Goal: Task Accomplishment & Management: Complete application form

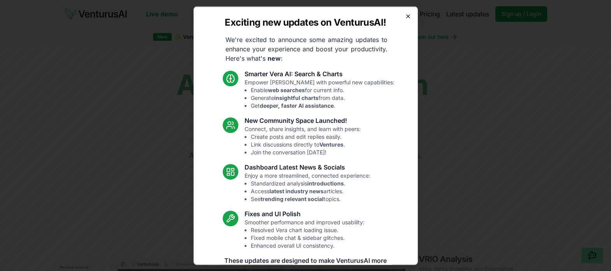
click at [405, 15] on icon "button" at bounding box center [408, 16] width 6 height 6
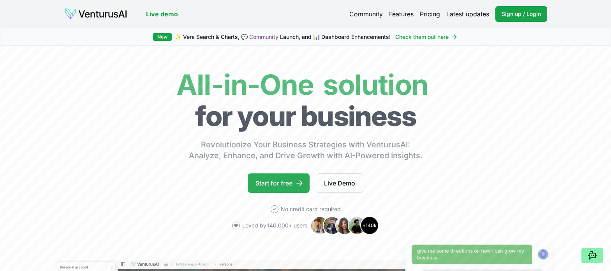
click at [287, 182] on link "Start for free" at bounding box center [279, 183] width 62 height 19
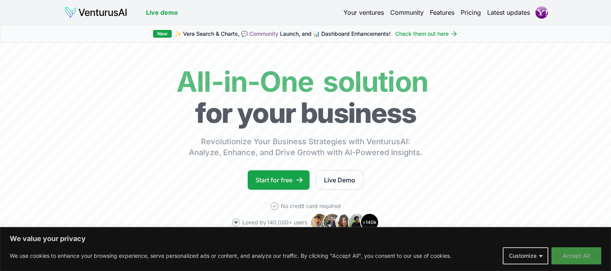
click at [576, 259] on button "Accept All" at bounding box center [577, 256] width 50 height 17
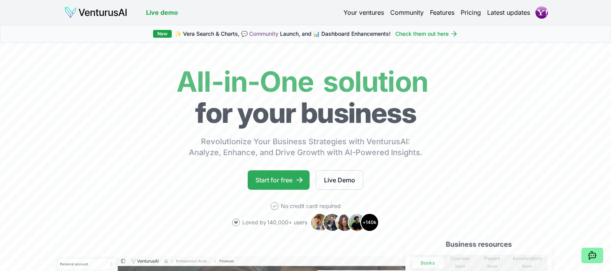
click at [288, 178] on link "Start for free" at bounding box center [279, 180] width 62 height 19
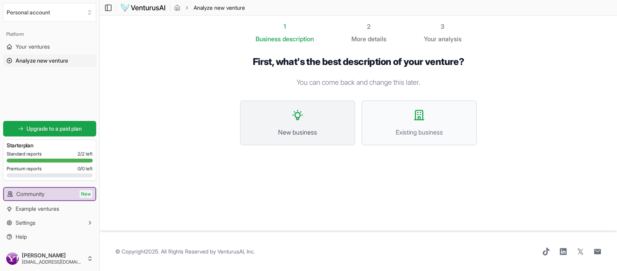
click at [301, 118] on icon at bounding box center [297, 115] width 12 height 12
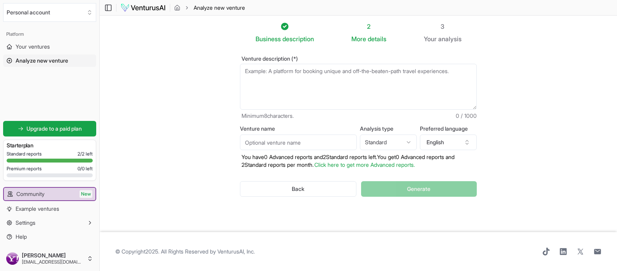
click at [249, 72] on textarea "Venture description (*)" at bounding box center [358, 87] width 237 height 46
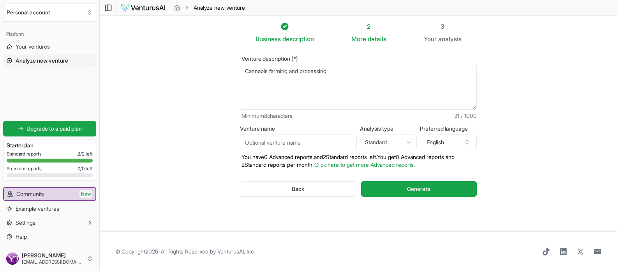
type textarea "Cannabis farming and processing"
click at [293, 145] on input "Venture name" at bounding box center [298, 143] width 117 height 16
type input "h"
type input "Health"
click at [531, 134] on section "Business description 2 More details 3 Your analysis Venture description (*) Can…" at bounding box center [358, 124] width 517 height 217
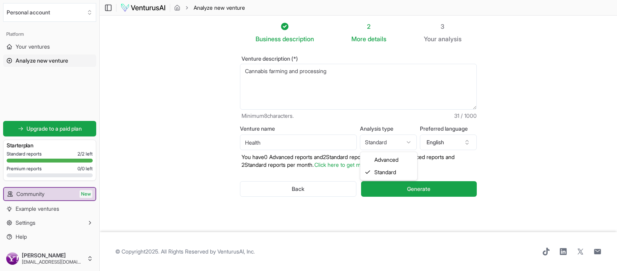
click at [410, 143] on html "We value your privacy We use cookies to enhance your browsing experience, serve…" at bounding box center [308, 135] width 617 height 271
click at [410, 142] on html "We value your privacy We use cookies to enhance your browsing experience, serve…" at bounding box center [308, 135] width 617 height 271
select select "standard"
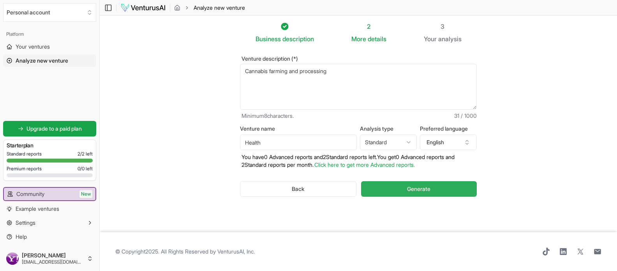
click at [420, 187] on span "Generate" at bounding box center [418, 189] width 23 height 8
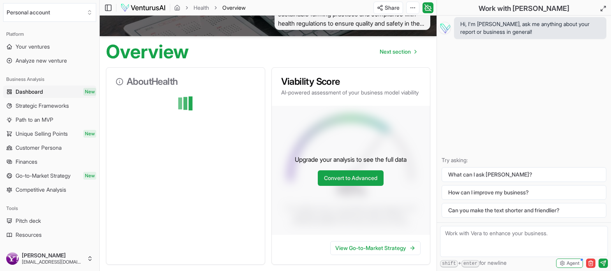
scroll to position [50, 0]
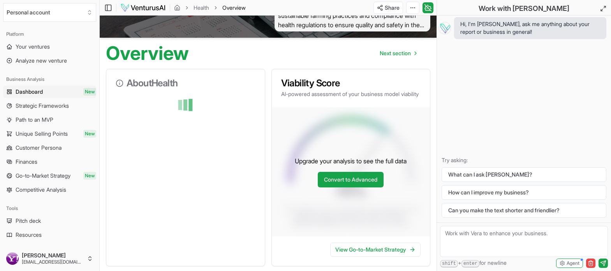
paste textarea "[URL][DOMAIN_NAME]"
type textarea "[URL][DOMAIN_NAME]"
drag, startPoint x: 584, startPoint y: 249, endPoint x: 436, endPoint y: 217, distance: 151.0
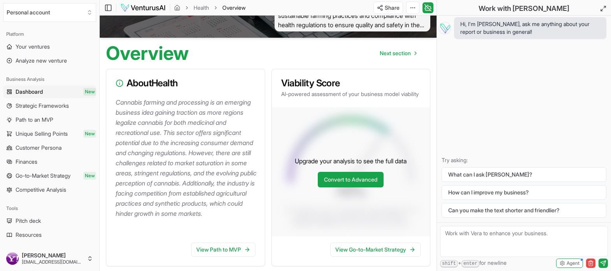
paste textarea "what has the highest return on investment Per hectare in the [GEOGRAPHIC_DATA][…"
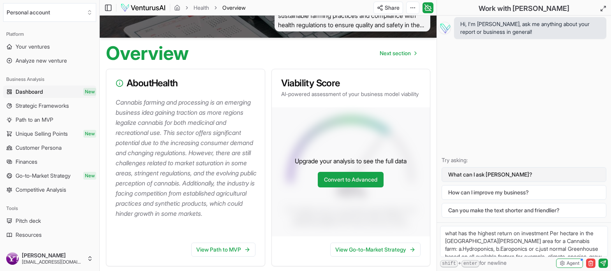
scroll to position [30, 0]
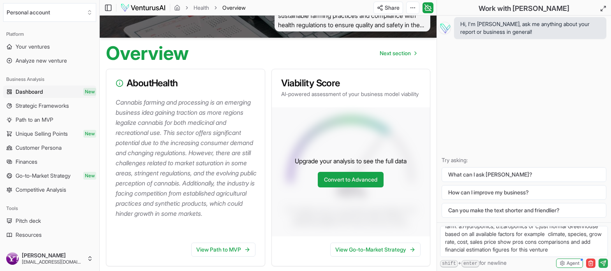
click at [604, 263] on icon "submit" at bounding box center [604, 262] width 3 height 3
type textarea "what has the highest return on investment Per hectare in the [GEOGRAPHIC_DATA][…"
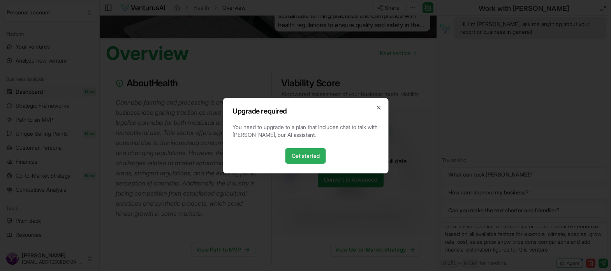
click at [314, 152] on link "Get started" at bounding box center [306, 156] width 41 height 16
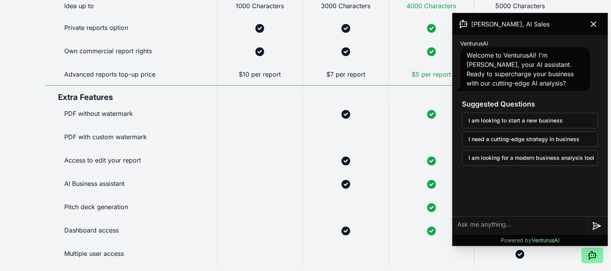
scroll to position [289, 0]
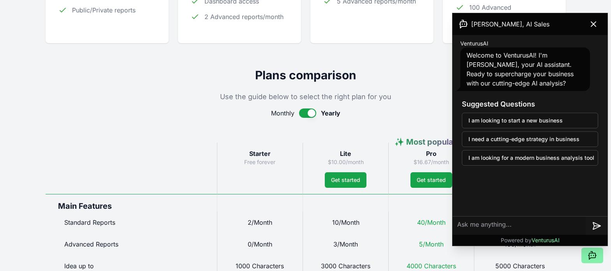
click at [594, 23] on icon at bounding box center [593, 23] width 9 height 9
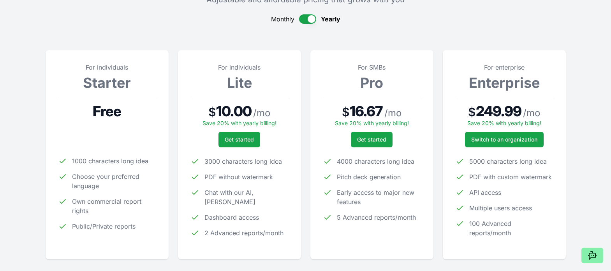
scroll to position [251, 0]
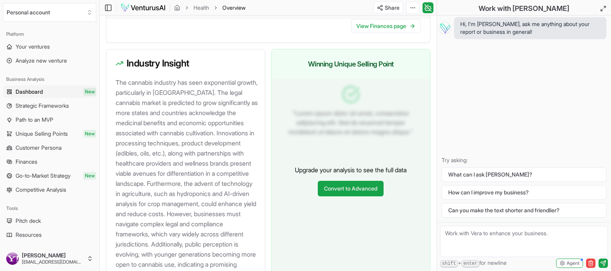
scroll to position [556, 0]
